Goal: Transaction & Acquisition: Purchase product/service

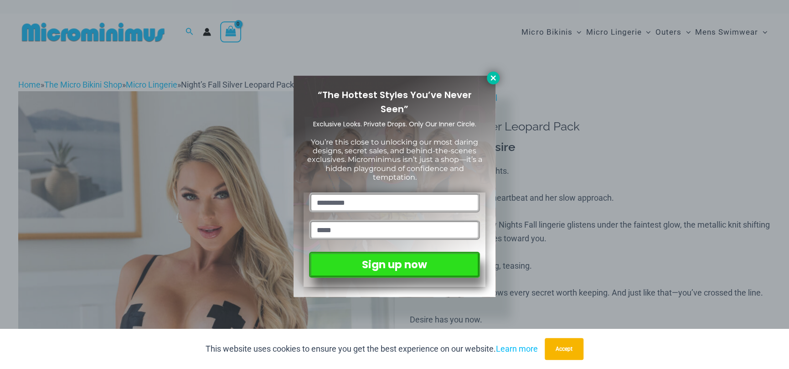
click at [498, 77] on button at bounding box center [493, 78] width 13 height 13
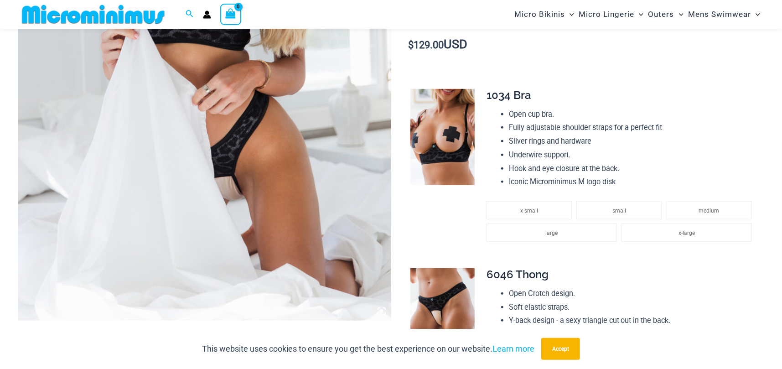
scroll to position [144, 0]
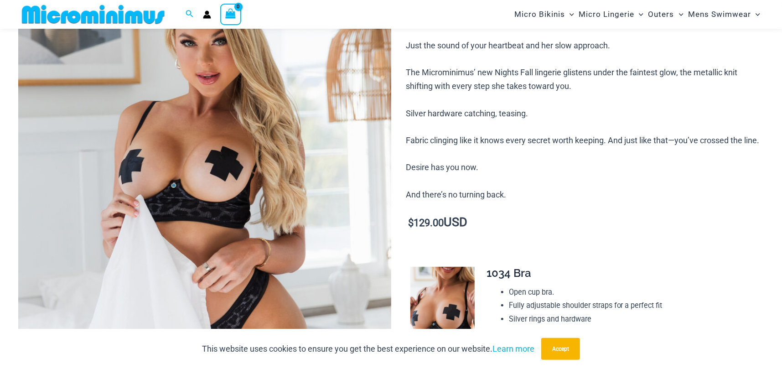
click at [200, 119] on img at bounding box center [204, 218] width 373 height 559
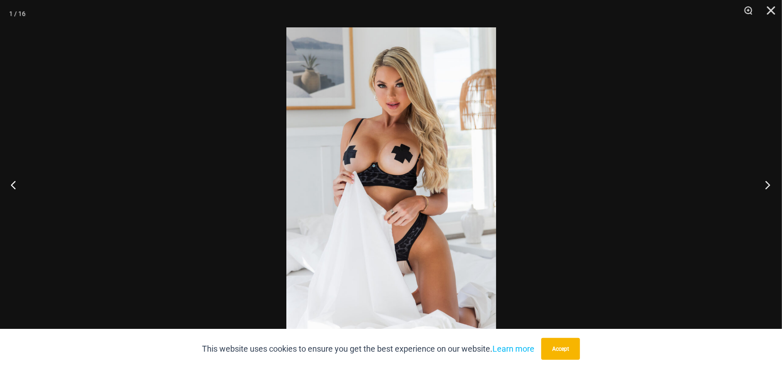
click at [760, 185] on button "Next" at bounding box center [765, 185] width 34 height 46
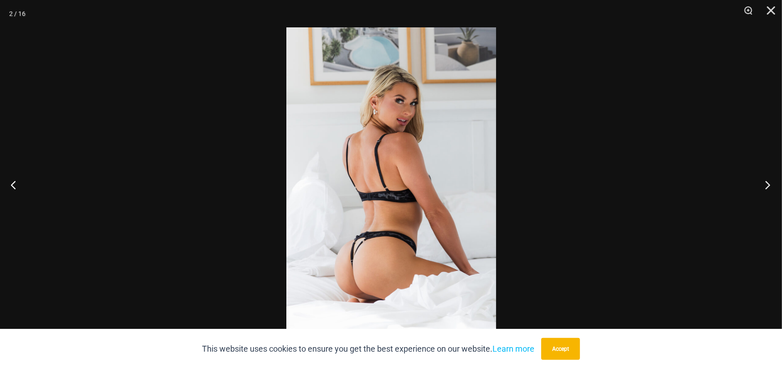
click at [760, 185] on button "Next" at bounding box center [765, 185] width 34 height 46
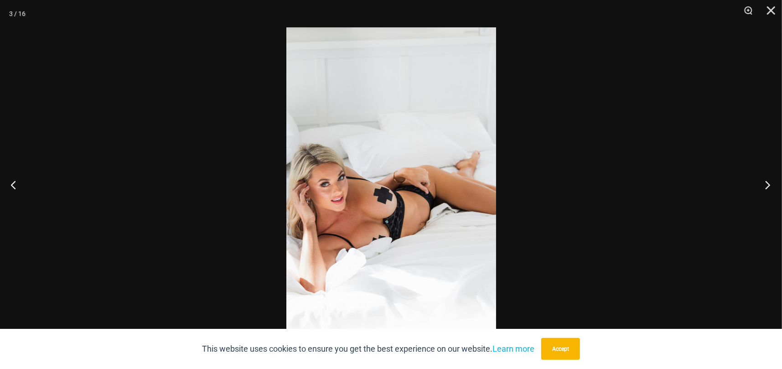
click at [760, 185] on button "Next" at bounding box center [765, 185] width 34 height 46
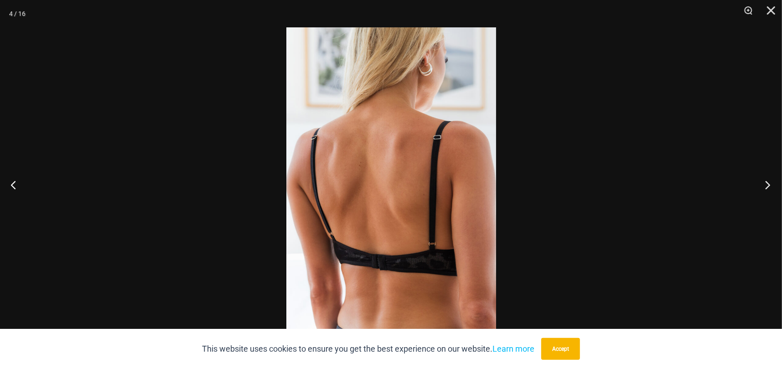
click at [760, 185] on button "Next" at bounding box center [765, 185] width 34 height 46
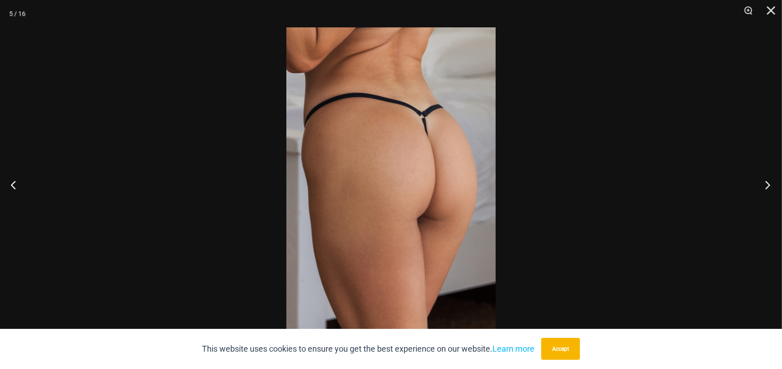
click at [760, 185] on button "Next" at bounding box center [765, 185] width 34 height 46
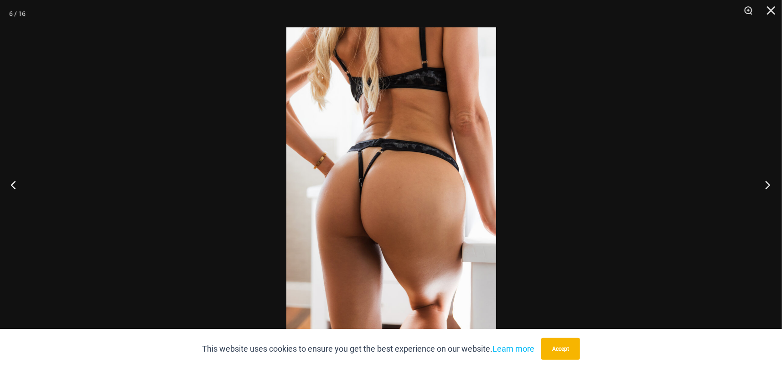
click at [760, 185] on button "Next" at bounding box center [765, 185] width 34 height 46
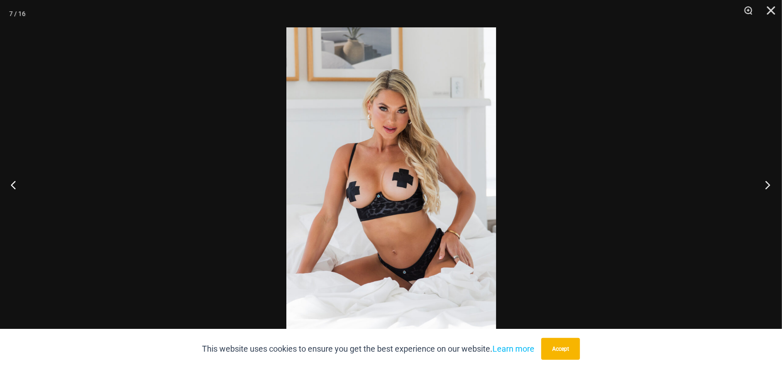
click at [760, 185] on button "Next" at bounding box center [765, 185] width 34 height 46
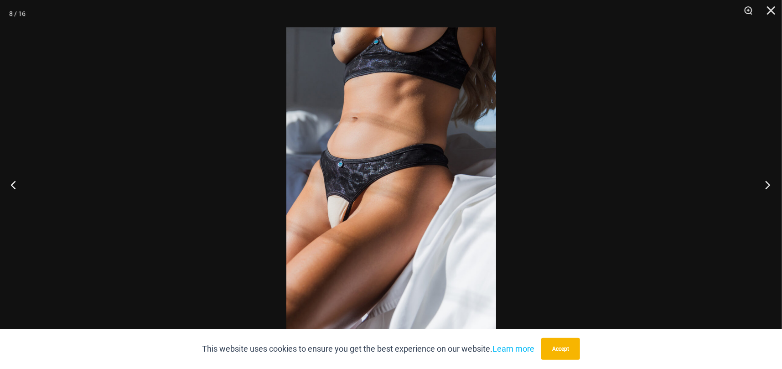
click at [760, 185] on button "Next" at bounding box center [765, 185] width 34 height 46
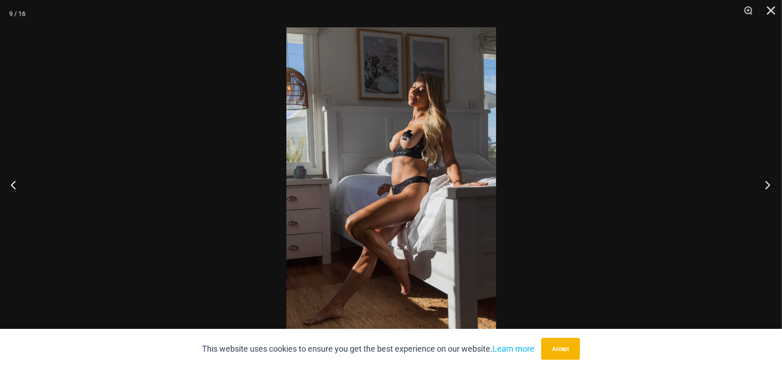
click at [760, 185] on button "Next" at bounding box center [765, 185] width 34 height 46
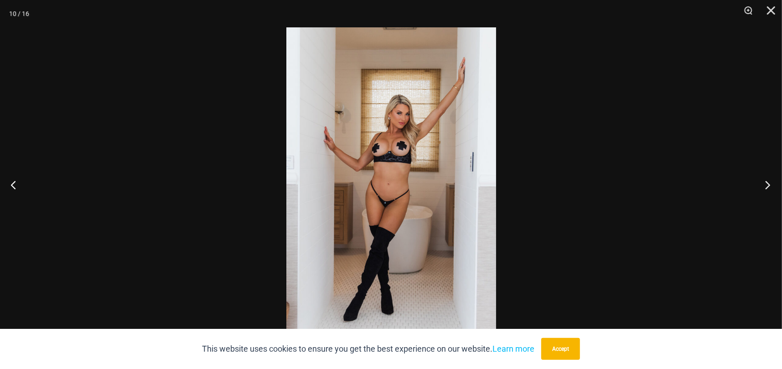
click at [760, 185] on button "Next" at bounding box center [765, 185] width 34 height 46
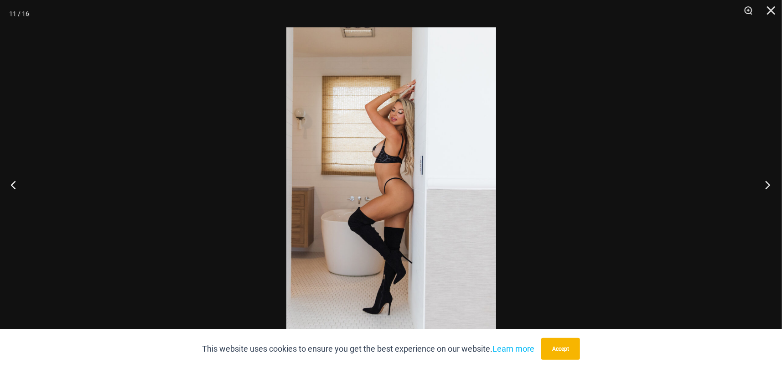
click at [760, 185] on button "Next" at bounding box center [765, 185] width 34 height 46
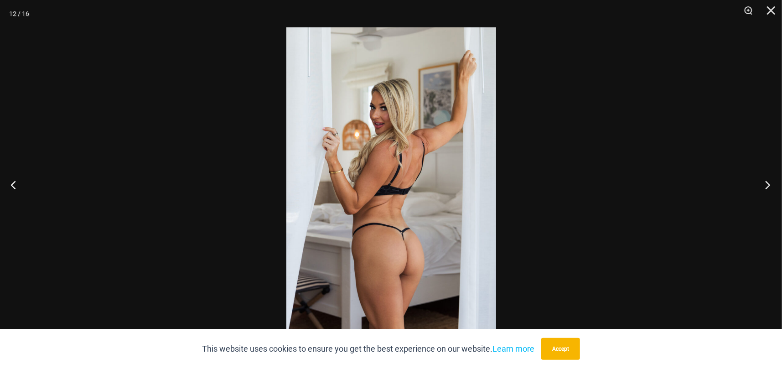
click at [760, 185] on button "Next" at bounding box center [765, 185] width 34 height 46
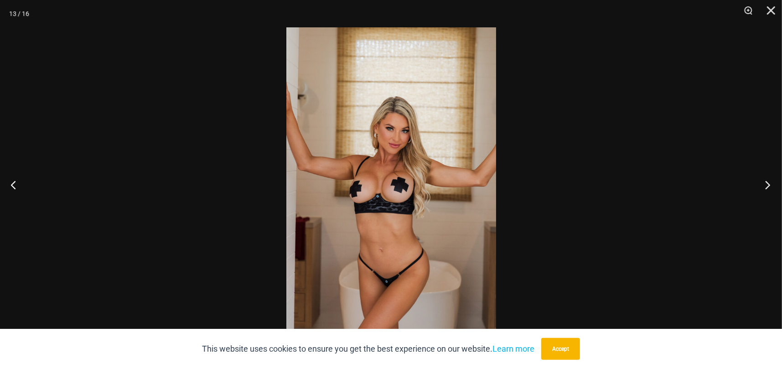
click at [760, 185] on button "Next" at bounding box center [765, 185] width 34 height 46
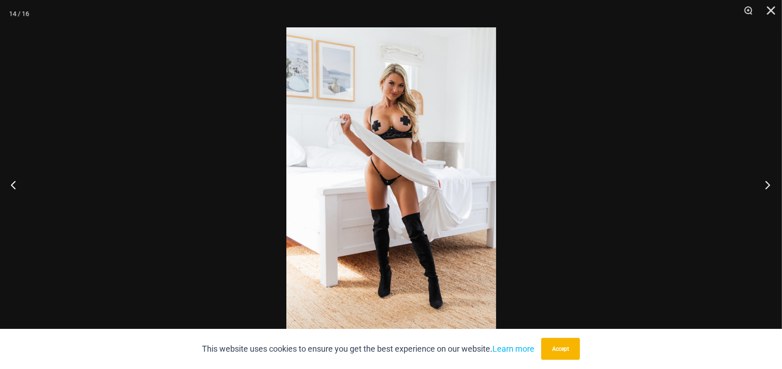
click at [760, 185] on button "Next" at bounding box center [765, 185] width 34 height 46
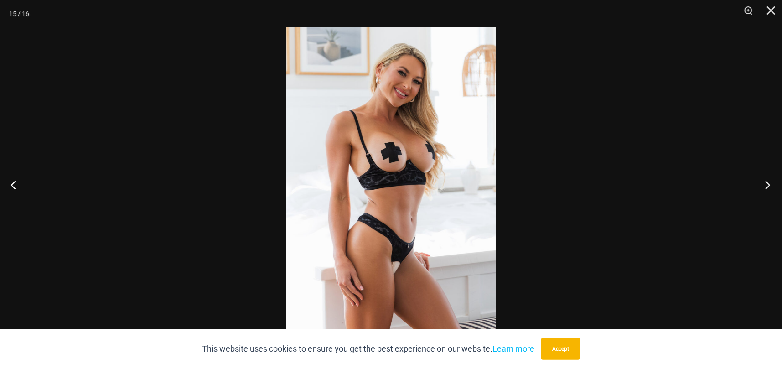
click at [760, 185] on button "Next" at bounding box center [765, 185] width 34 height 46
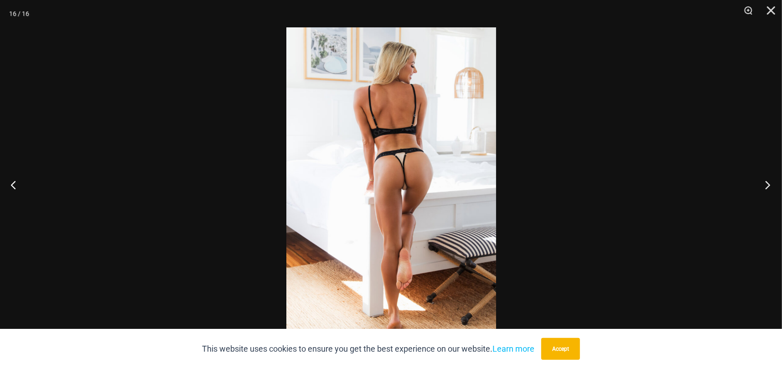
click at [760, 185] on button "Next" at bounding box center [765, 185] width 34 height 46
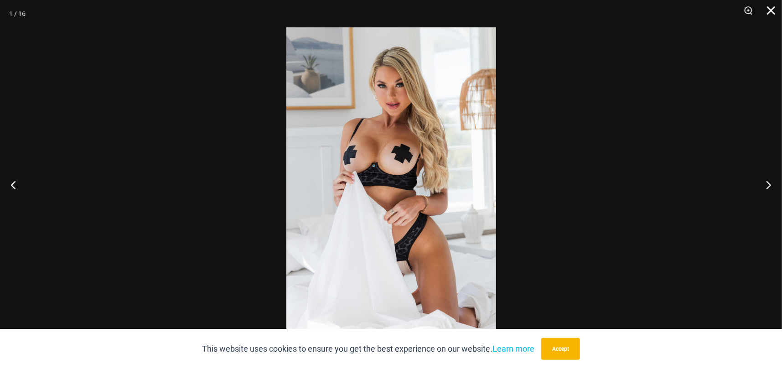
click at [773, 14] on button "Close" at bounding box center [767, 13] width 23 height 27
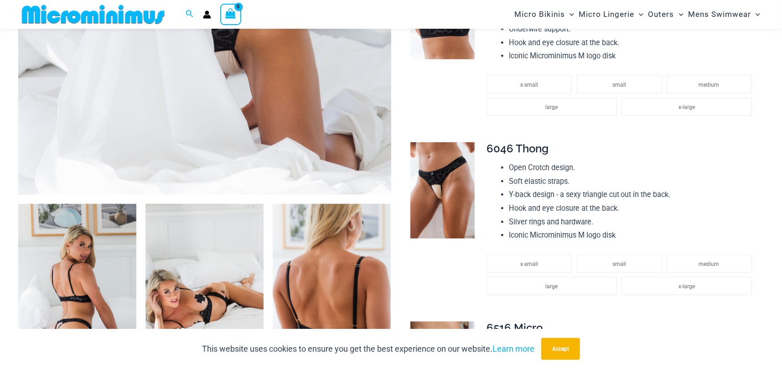
scroll to position [600, 0]
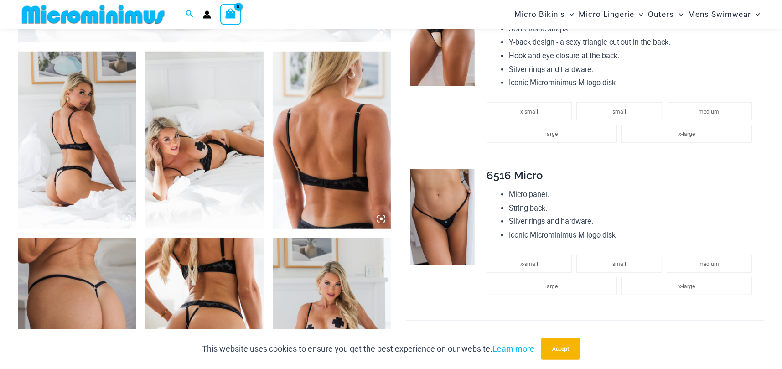
click at [445, 225] on img at bounding box center [442, 217] width 64 height 96
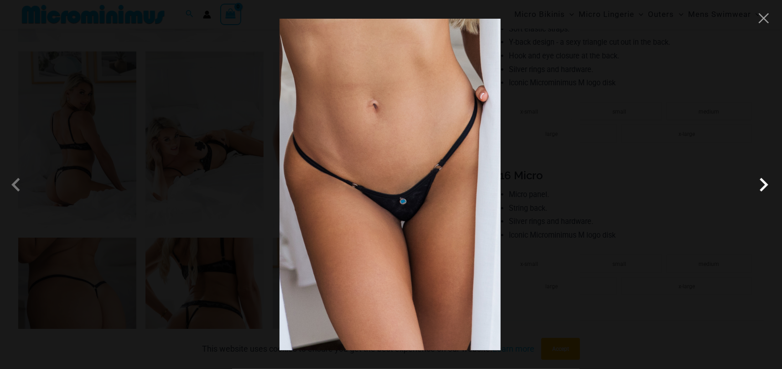
click at [763, 183] on span at bounding box center [763, 184] width 27 height 27
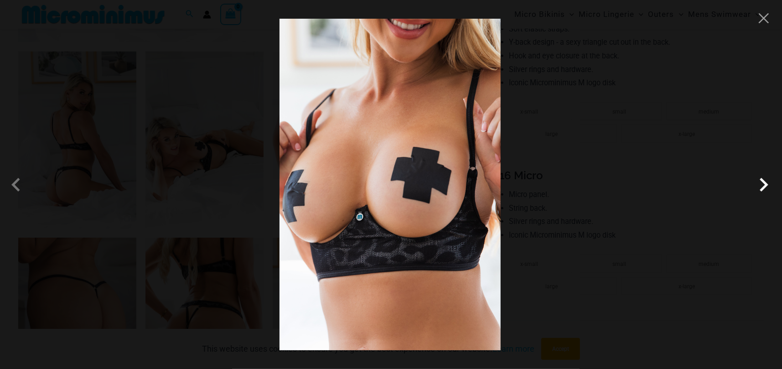
click at [763, 183] on span at bounding box center [763, 184] width 27 height 27
